Goal: Task Accomplishment & Management: Manage account settings

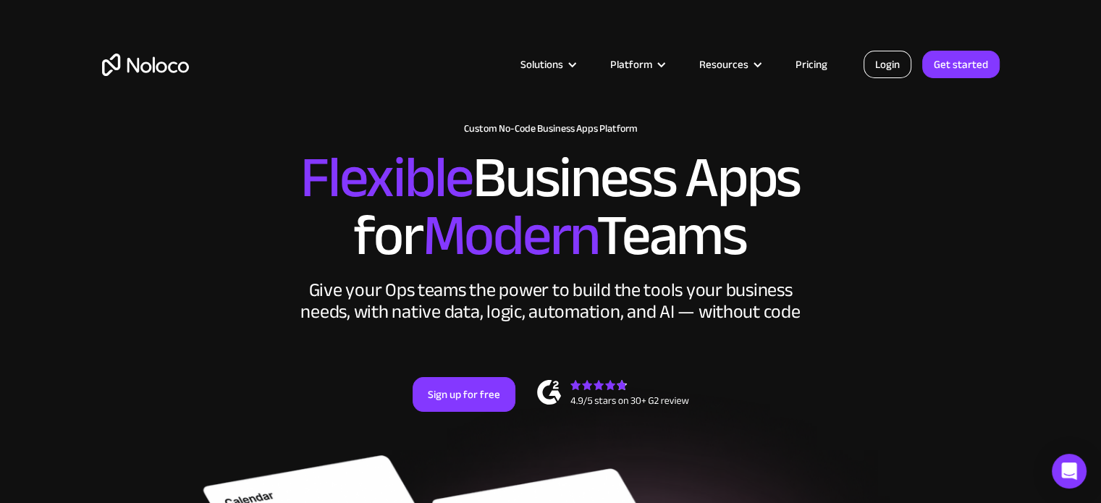
click at [877, 69] on link "Login" at bounding box center [888, 65] width 48 height 28
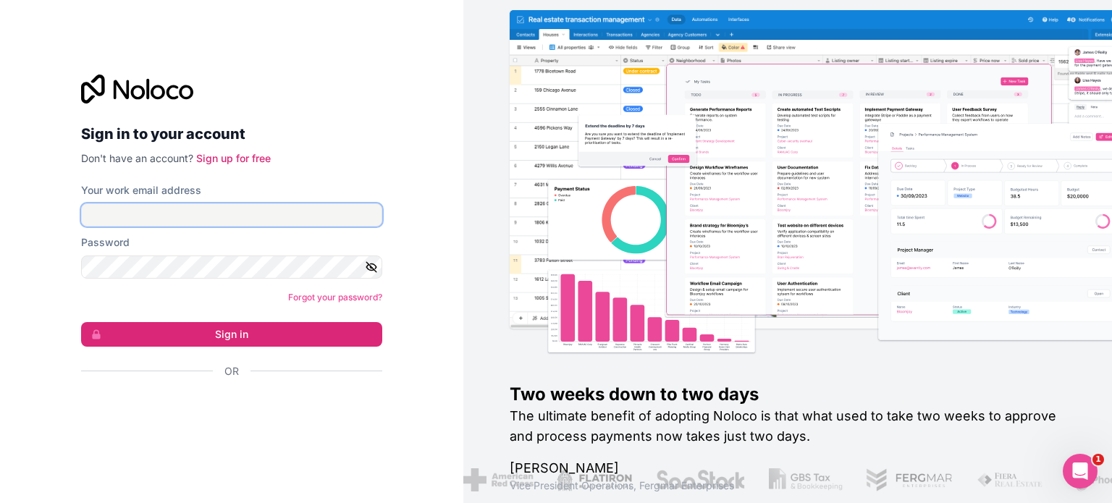
type input "leon@topa.co.il"
click at [200, 219] on input "leon@topa.co.il" at bounding box center [231, 214] width 301 height 23
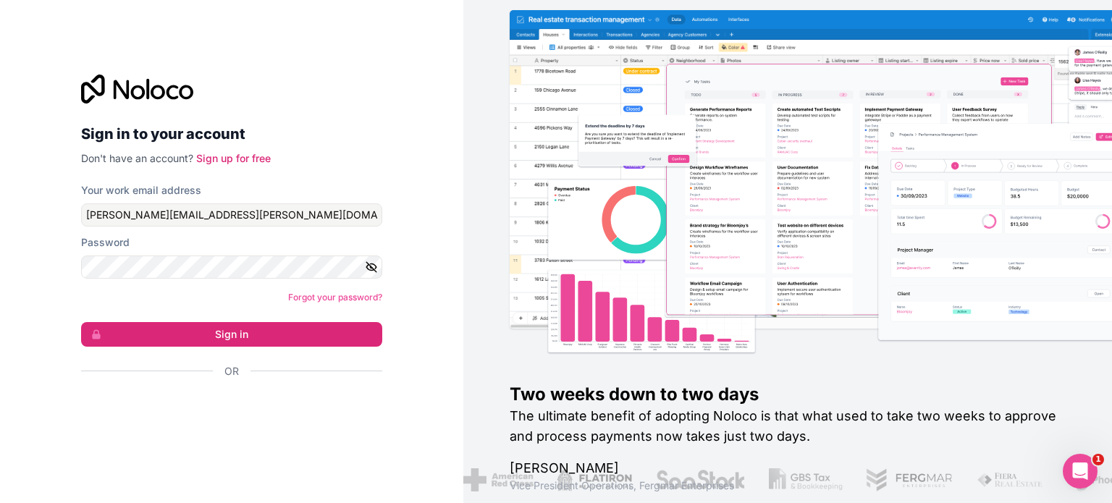
click at [371, 268] on icon "button" at bounding box center [371, 267] width 10 height 10
